Goal: Check status

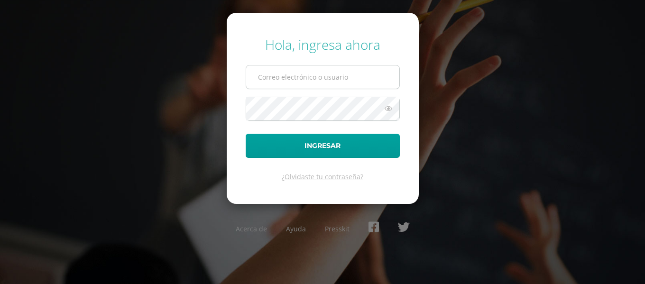
drag, startPoint x: 0, startPoint y: 0, endPoint x: 270, endPoint y: 86, distance: 283.1
click at [270, 86] on input "text" at bounding box center [322, 76] width 153 height 23
type input "[EMAIL_ADDRESS][DOMAIN_NAME]"
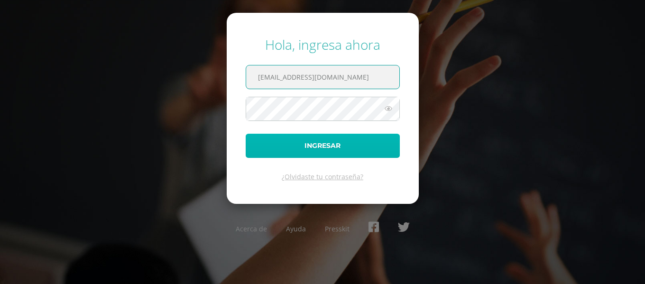
click at [287, 146] on button "Ingresar" at bounding box center [323, 146] width 154 height 24
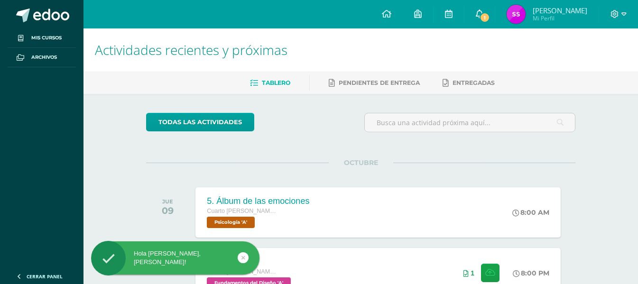
click at [490, 15] on span "1" at bounding box center [484, 17] width 10 height 10
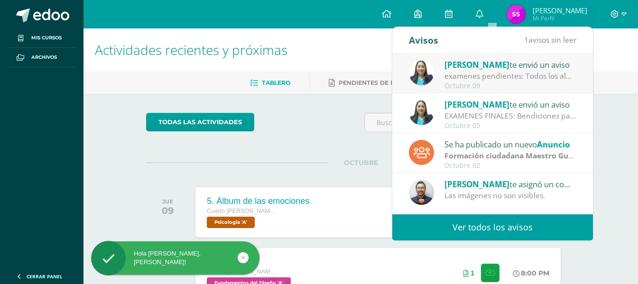
click at [482, 74] on div "examenes pendientes: Todos los alumnos que tienen exámenes pendientes, deben pr…" at bounding box center [510, 76] width 132 height 11
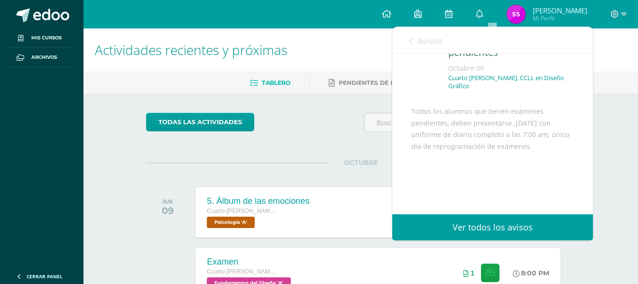
scroll to position [45, 0]
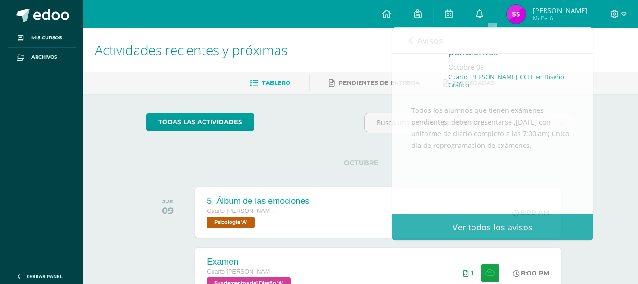
click at [372, 45] on h1 "Actividades recientes y próximas" at bounding box center [360, 49] width 531 height 43
